Goal: Task Accomplishment & Management: Manage account settings

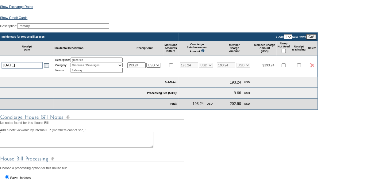
scroll to position [166, 0]
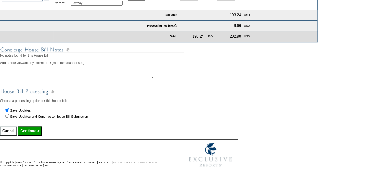
click at [8, 114] on input "Save Updates and Continue to House Bill Submission" at bounding box center [7, 116] width 4 height 4
radio input "true"
click at [28, 133] on input "Continue >" at bounding box center [30, 131] width 24 height 9
type input "Processing..."
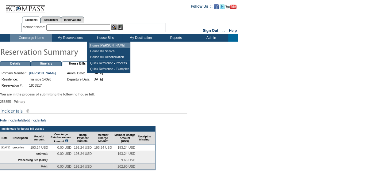
click at [115, 44] on td "House [PERSON_NAME]" at bounding box center [109, 46] width 41 height 6
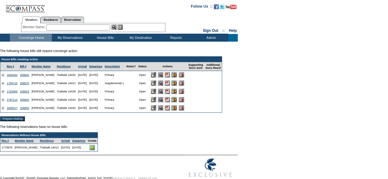
click at [184, 109] on input "image" at bounding box center [181, 108] width 5 height 5
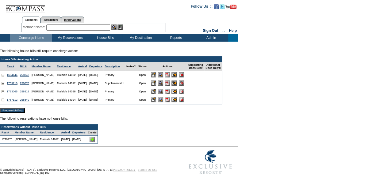
click at [84, 18] on link "Reservations" at bounding box center [72, 20] width 23 height 6
click at [63, 29] on input "text" at bounding box center [58, 28] width 27 height 6
paste input "1805517"
type input "1805517"
click at [77, 27] on img at bounding box center [75, 27] width 5 height 5
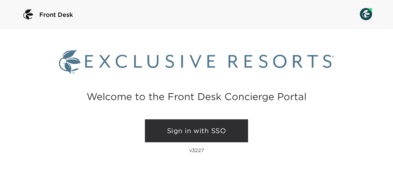
click at [203, 129] on link "Sign in with SSO" at bounding box center [196, 131] width 103 height 23
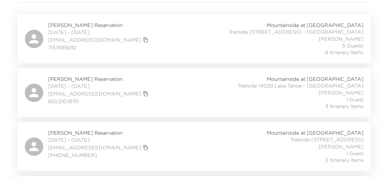
scroll to position [120, 0]
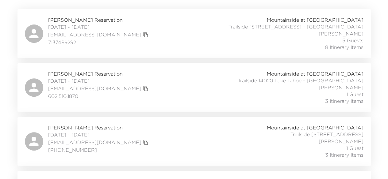
click at [89, 74] on span "Lisa Walters Reservation" at bounding box center [99, 74] width 102 height 7
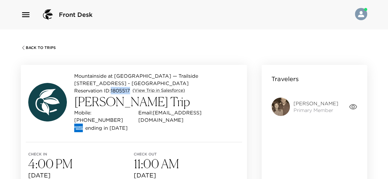
drag, startPoint x: 131, startPoint y: 81, endPoint x: 112, endPoint y: 81, distance: 18.4
click at [112, 87] on p "Reservation ID: 1805517" at bounding box center [102, 90] width 56 height 7
copy p "1805517"
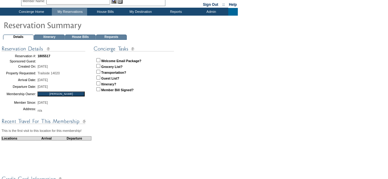
scroll to position [26, 0]
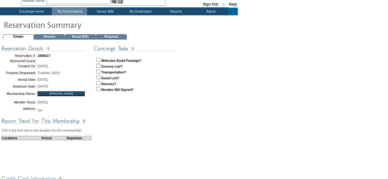
click at [88, 35] on td "House Bills" at bounding box center [80, 36] width 31 height 5
